Goal: Task Accomplishment & Management: Use online tool/utility

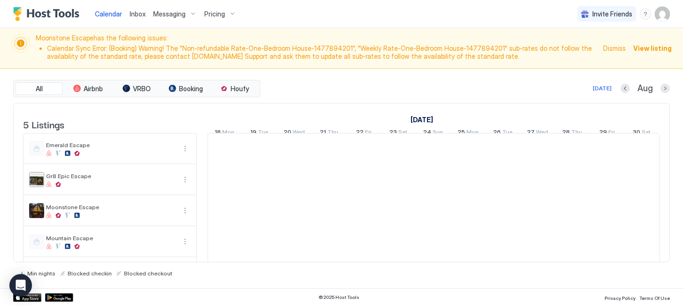
scroll to position [0, 522]
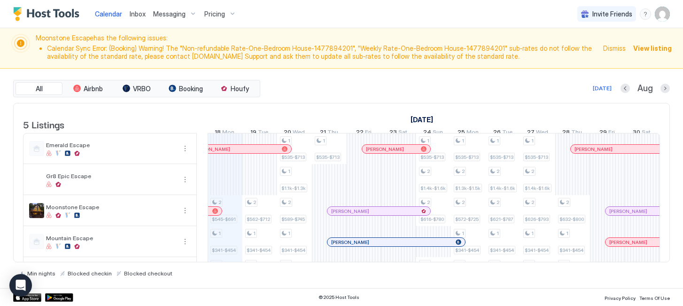
click at [223, 15] on div "Pricing" at bounding box center [220, 14] width 39 height 16
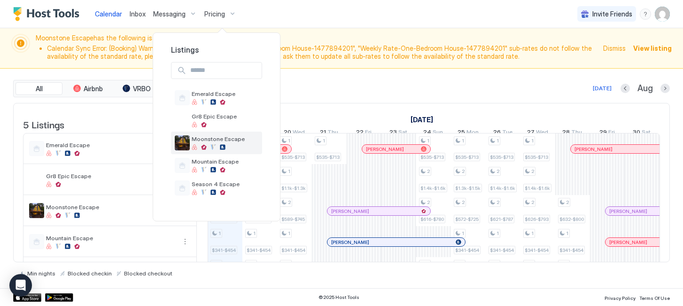
click at [220, 136] on span "Moonstone Escape" at bounding box center [225, 138] width 67 height 7
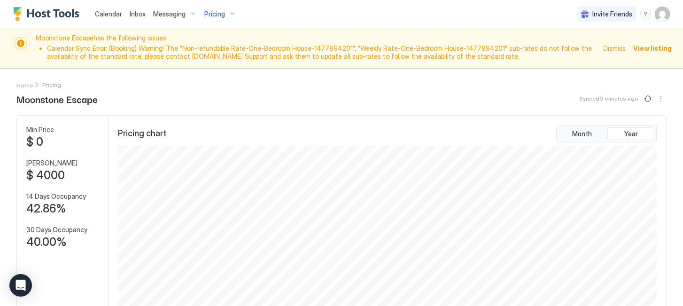
click at [224, 15] on div "Pricing" at bounding box center [220, 14] width 39 height 16
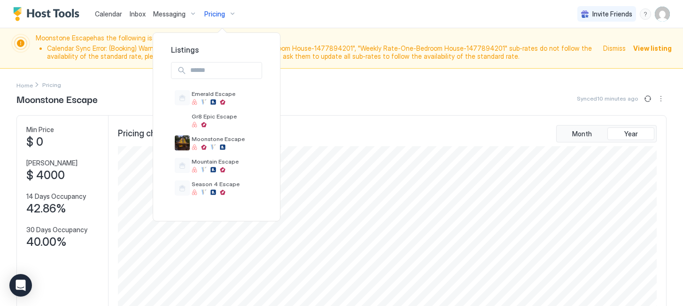
click at [369, 23] on div at bounding box center [341, 153] width 683 height 306
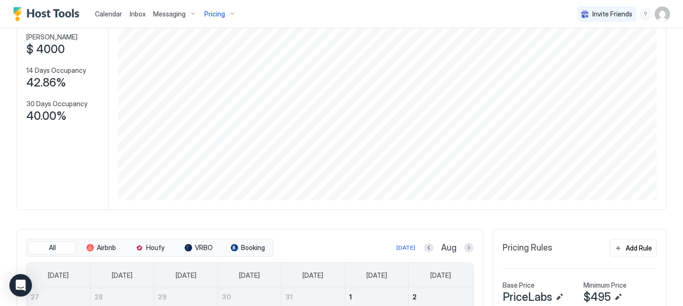
scroll to position [112, 0]
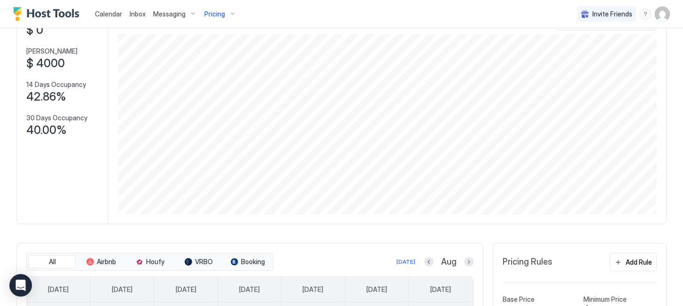
click at [223, 12] on span "Pricing" at bounding box center [214, 14] width 21 height 8
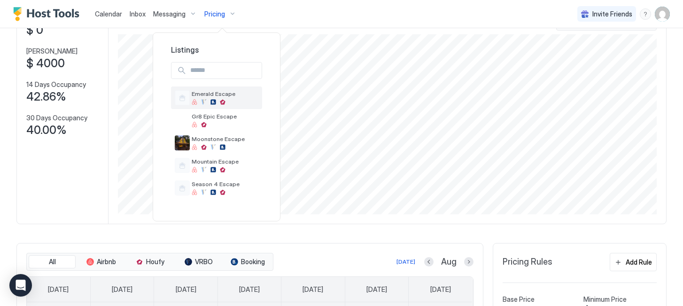
click at [223, 88] on div "Emerald Escape" at bounding box center [216, 97] width 91 height 23
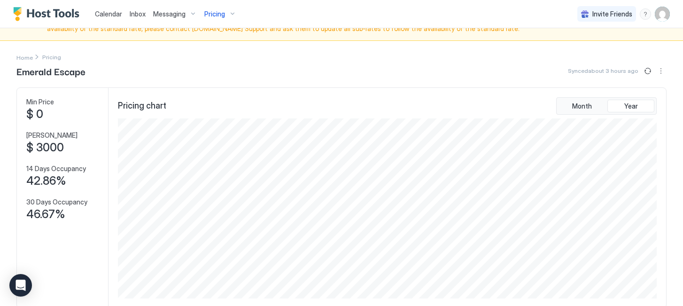
scroll to position [16, 0]
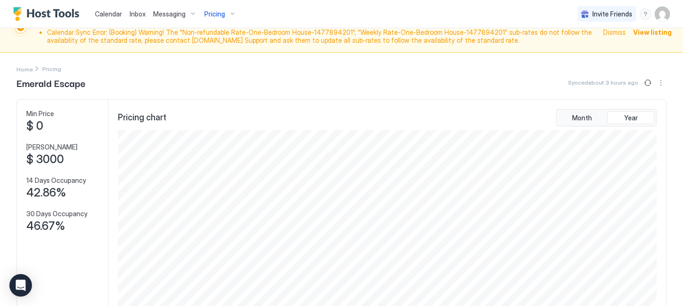
click at [223, 17] on div "Pricing" at bounding box center [220, 14] width 39 height 16
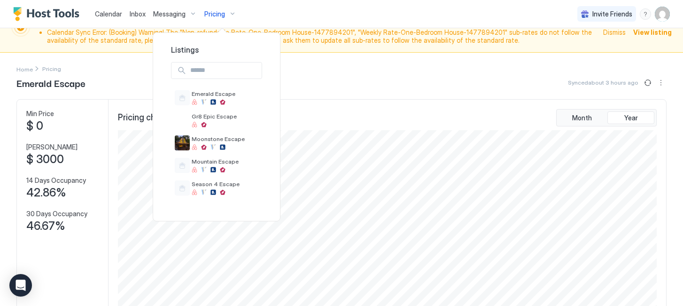
click at [665, 215] on div at bounding box center [341, 153] width 683 height 306
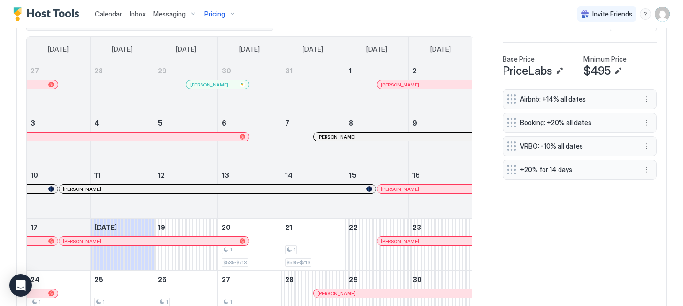
scroll to position [392, 0]
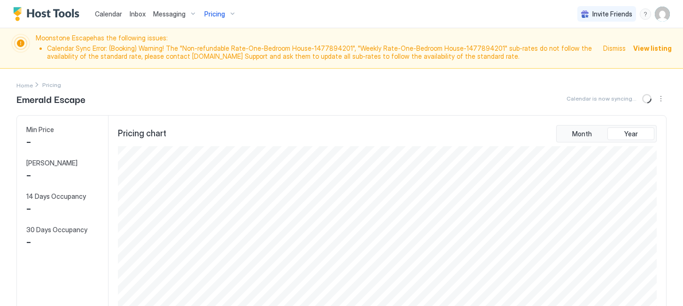
scroll to position [180, 540]
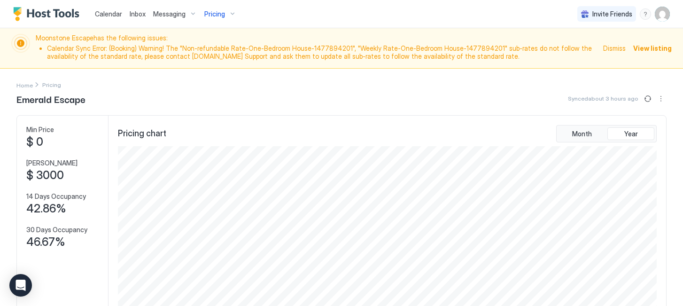
click at [235, 12] on div "Pricing" at bounding box center [220, 14] width 39 height 16
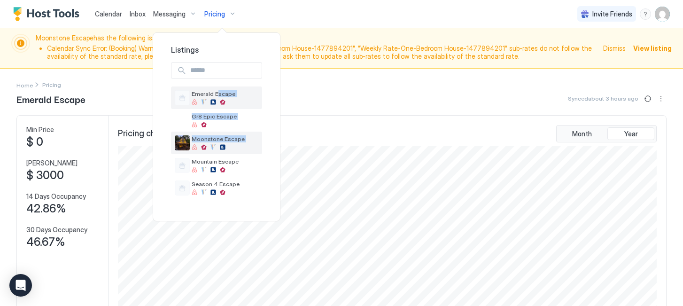
drag, startPoint x: 217, startPoint y: 96, endPoint x: 207, endPoint y: 144, distance: 48.9
click at [207, 144] on div "Emerald Escape Gr8 Epic Escape Moonstone Escape Mountain Escape Season 4 Escape" at bounding box center [216, 142] width 91 height 113
click at [207, 144] on div at bounding box center [225, 147] width 67 height 6
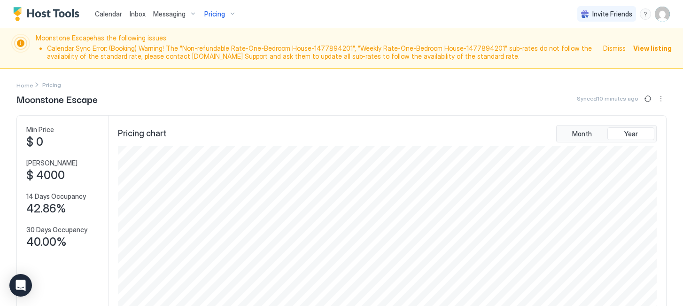
scroll to position [256, 0]
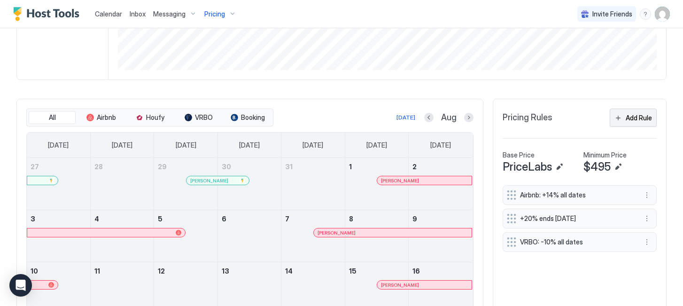
click at [637, 127] on button "Add Rule" at bounding box center [633, 118] width 47 height 18
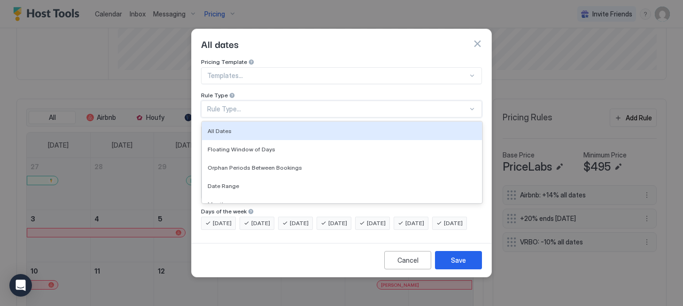
click at [248, 105] on div "Rule Type..." at bounding box center [337, 109] width 261 height 8
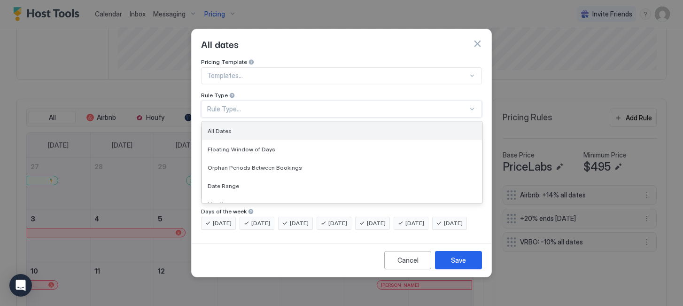
click at [226, 122] on div "All Dates" at bounding box center [342, 131] width 280 height 18
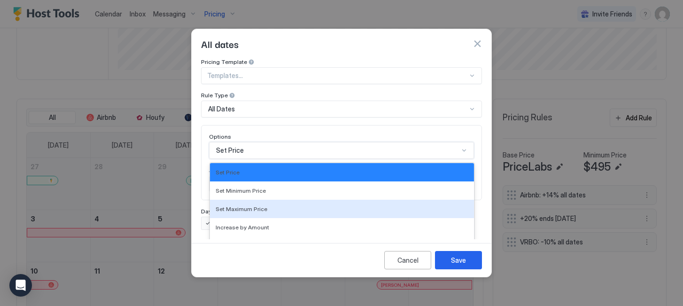
scroll to position [48, 0]
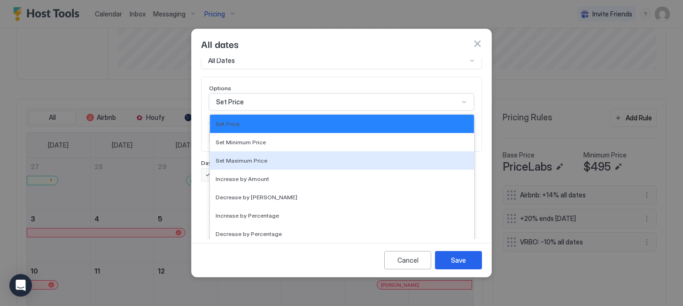
click at [246, 110] on div "Set Maximum Price, 3 of 17. 17 results available. Use Up and Down to choose opt…" at bounding box center [341, 102] width 265 height 17
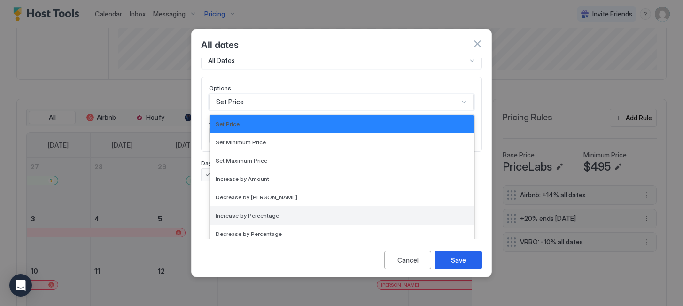
click at [264, 212] on span "Increase by Percentage" at bounding box center [247, 215] width 63 height 7
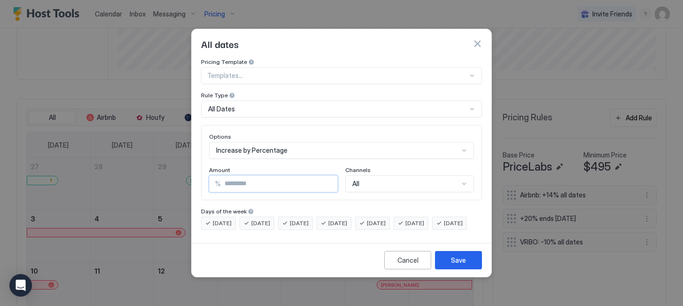
drag, startPoint x: 242, startPoint y: 175, endPoint x: 209, endPoint y: 175, distance: 33.4
click at [209, 175] on div "Options Increase by Percentage Amount % * Channels All" at bounding box center [341, 162] width 281 height 75
type input "**"
click at [370, 179] on div "All" at bounding box center [409, 183] width 129 height 17
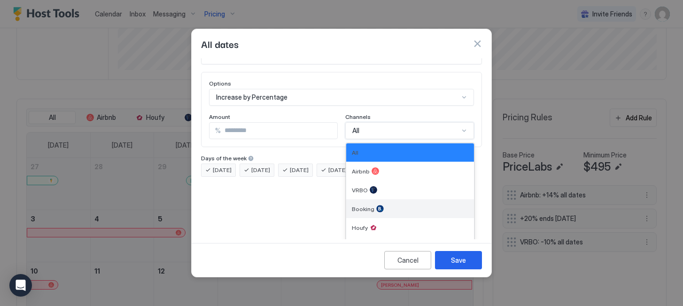
click at [376, 205] on div at bounding box center [380, 209] width 8 height 8
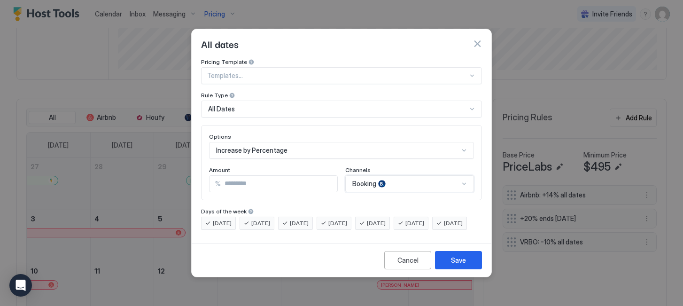
scroll to position [0, 0]
click at [466, 269] on button "Save" at bounding box center [458, 260] width 47 height 18
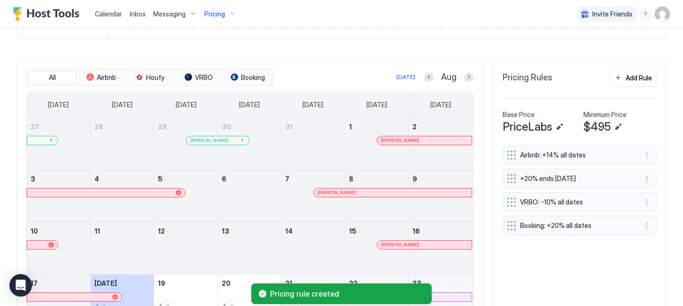
scroll to position [216, 0]
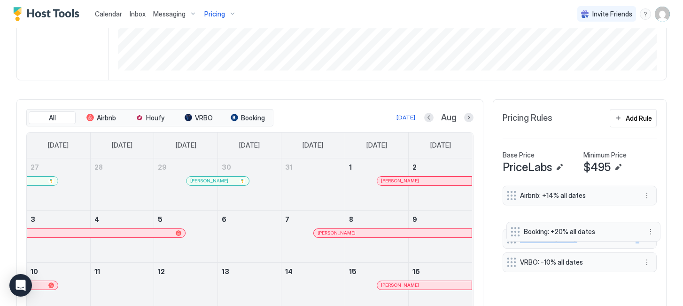
drag, startPoint x: 507, startPoint y: 268, endPoint x: 514, endPoint y: 226, distance: 42.7
click at [514, 226] on div "Airbnb: +14% all dates +20% ends [DATE] VRBO: -10% all dates Booking: +20% all …" at bounding box center [580, 231] width 154 height 90
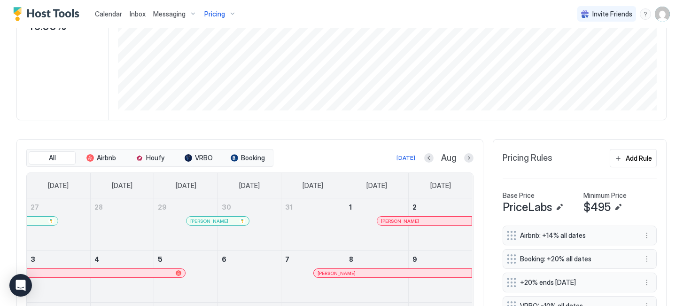
scroll to position [256, 0]
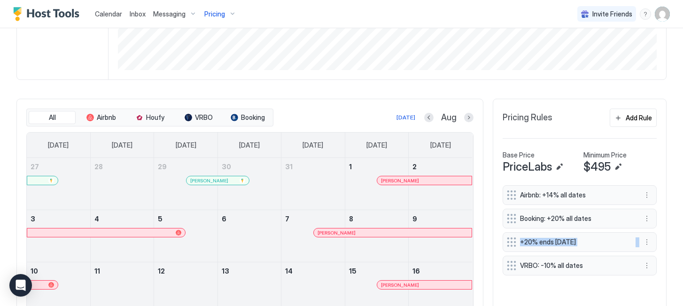
drag, startPoint x: 507, startPoint y: 266, endPoint x: 507, endPoint y: 241, distance: 24.9
click at [507, 241] on div "Airbnb: +14% all dates Booking: +20% all dates +20% ends [DATE] VRBO: -10% all …" at bounding box center [580, 230] width 154 height 90
drag, startPoint x: 506, startPoint y: 275, endPoint x: 507, endPoint y: 257, distance: 17.9
click at [507, 257] on div "Airbnb: +14% all dates Booking: +20% all dates +20% ends [DATE] VRBO: -10% all …" at bounding box center [580, 230] width 154 height 90
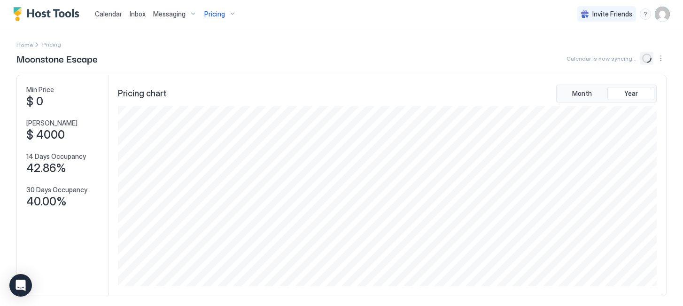
click at [641, 53] on button "Sync prices" at bounding box center [646, 58] width 13 height 13
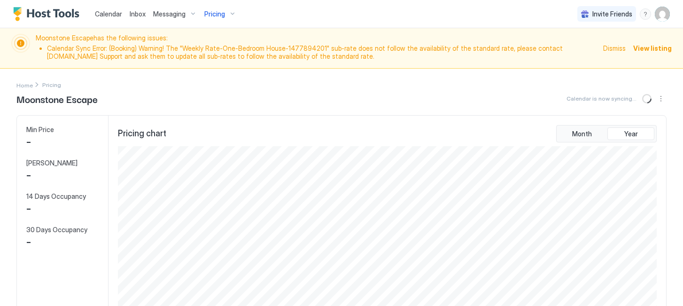
scroll to position [180, 540]
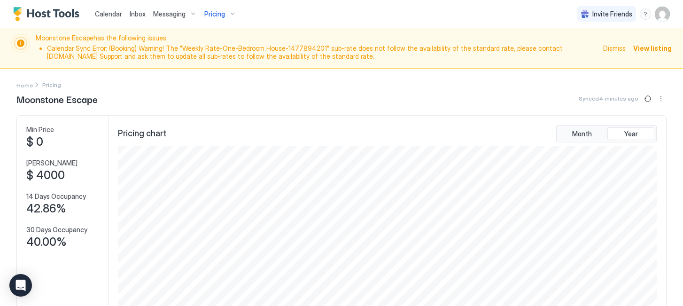
scroll to position [180, 540]
